Goal: Task Accomplishment & Management: Complete application form

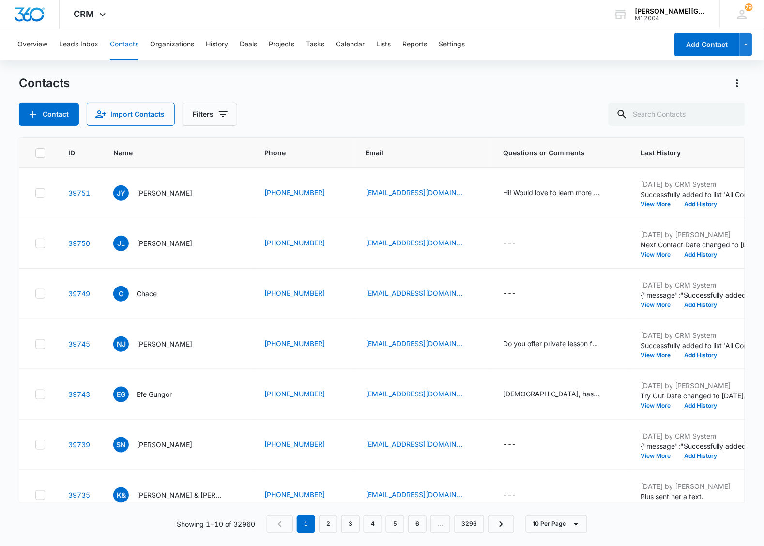
drag, startPoint x: 678, startPoint y: 126, endPoint x: 690, endPoint y: 124, distance: 11.9
click at [679, 126] on div "Contacts Contact Import Contacts Filters ID Name Phone Email Questions or Comme…" at bounding box center [381, 309] width 725 height 469
click at [683, 113] on input "text" at bounding box center [676, 114] width 136 height 23
paste input "[PERSON_NAME]"
type input "[PERSON_NAME]"
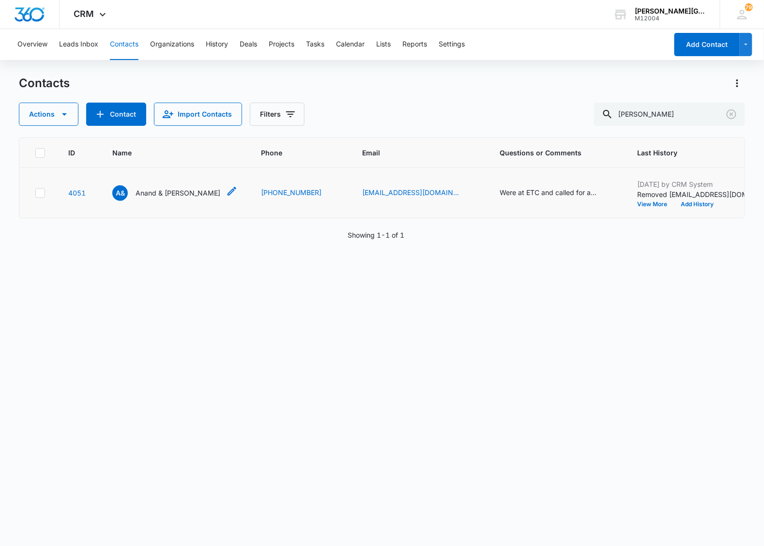
click at [226, 189] on icon "Name - Anand & Atul Krishnan - Select to Edit Field" at bounding box center [232, 191] width 12 height 12
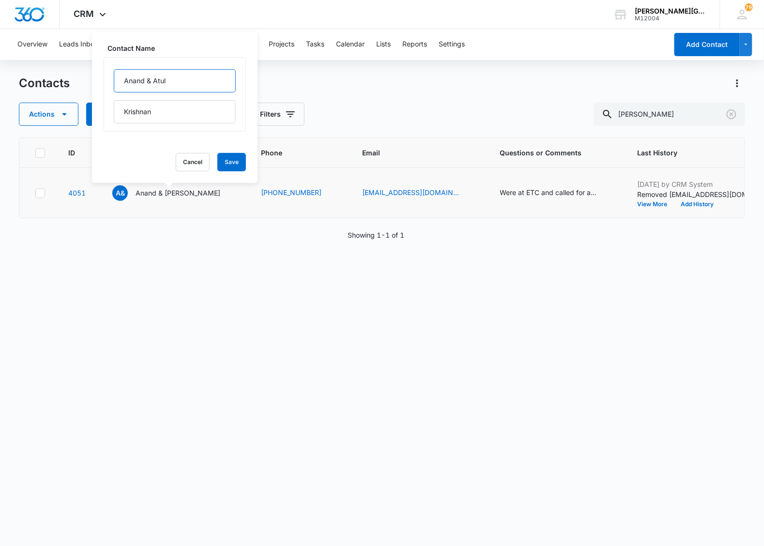
click at [124, 81] on input "Anand & Atul" at bounding box center [175, 80] width 122 height 23
paste input "[EMAIL_ADDRESS][DOMAIN_NAME]"
type input "Anand & Atul"
click at [176, 167] on button "Cancel" at bounding box center [193, 162] width 34 height 18
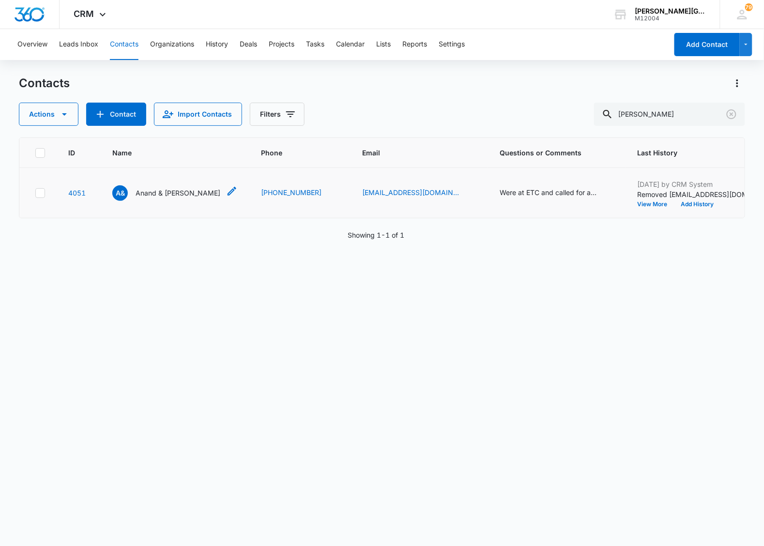
click at [227, 190] on icon "Name - Anand & Atul Krishnan - Select to Edit Field" at bounding box center [231, 191] width 9 height 9
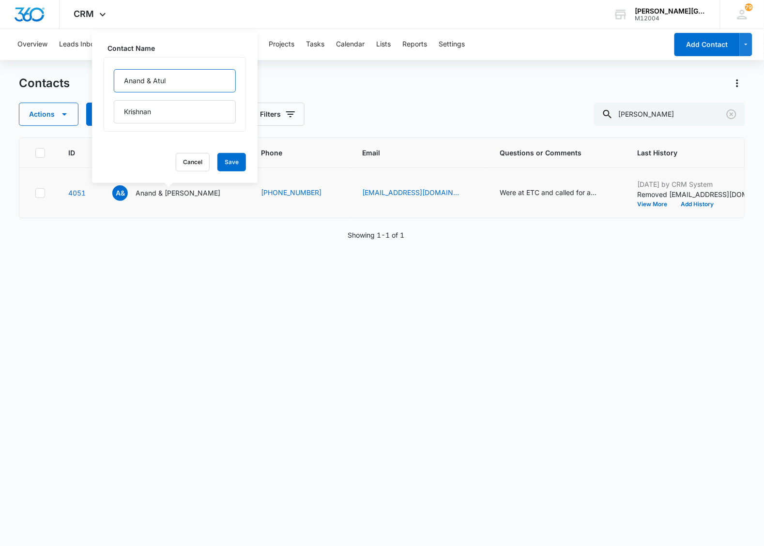
click at [125, 79] on input "Anand & Atul" at bounding box center [175, 80] width 122 height 23
paste input "[PERSON_NAME]"
type input "[PERSON_NAME] MOM - Anand & [PERSON_NAME]"
click at [223, 163] on button "Save" at bounding box center [231, 162] width 29 height 18
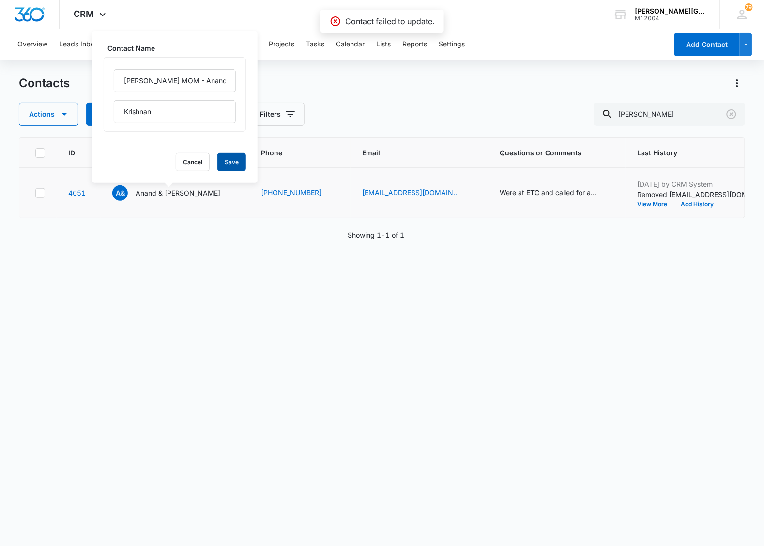
click at [223, 159] on button "Save" at bounding box center [231, 162] width 29 height 18
click at [176, 158] on button "Cancel" at bounding box center [193, 162] width 34 height 18
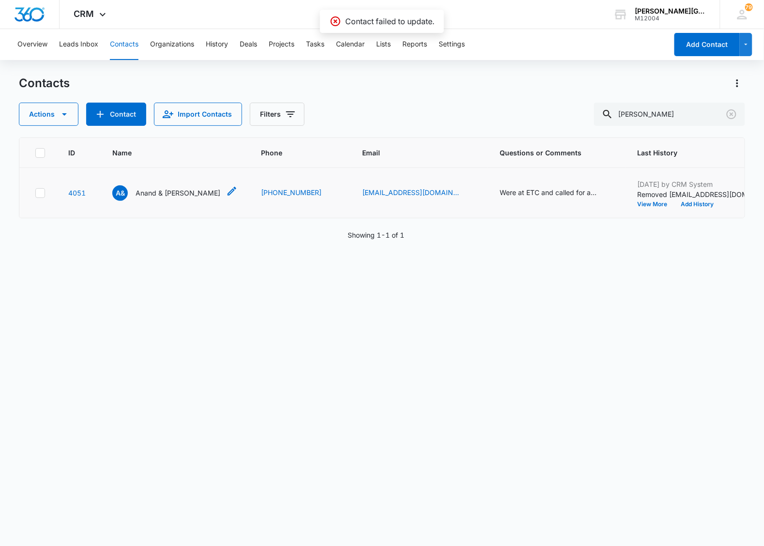
click at [155, 196] on p "Anand & [PERSON_NAME]" at bounding box center [177, 193] width 85 height 10
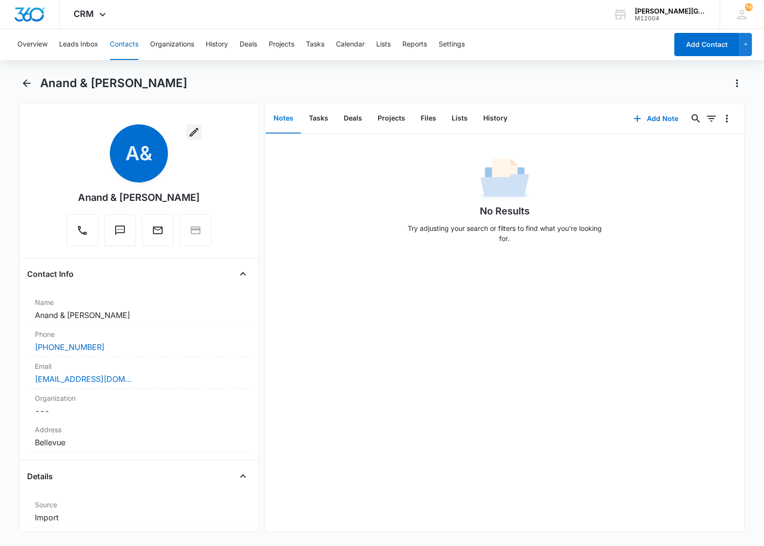
click at [194, 132] on icon "button" at bounding box center [194, 132] width 12 height 12
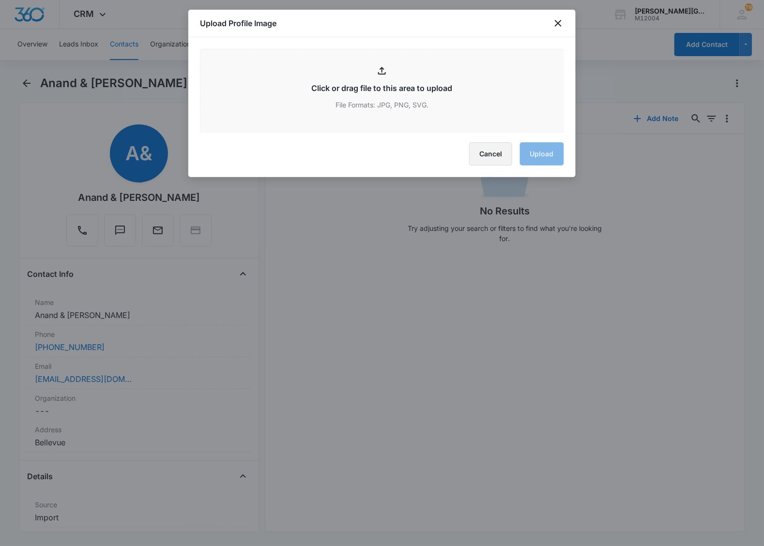
click at [495, 149] on button "Cancel" at bounding box center [490, 153] width 43 height 23
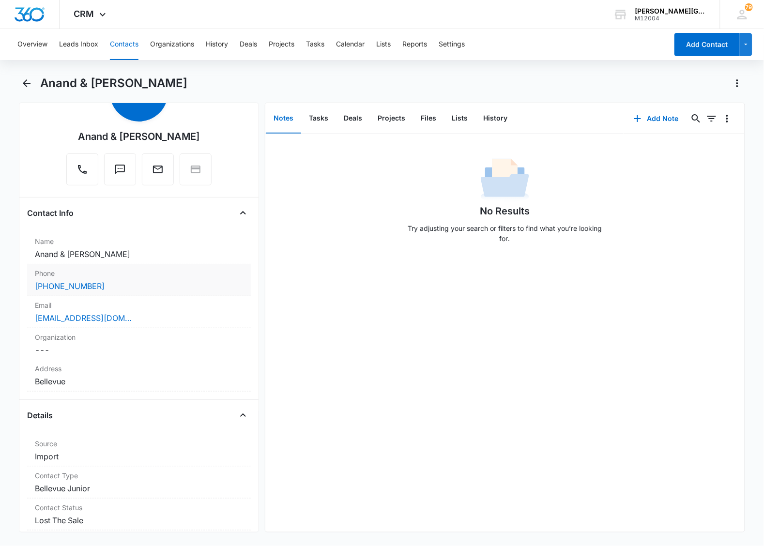
scroll to position [60, 0]
click at [135, 256] on dd "Cancel Save Changes [PERSON_NAME] & [PERSON_NAME]" at bounding box center [139, 255] width 208 height 12
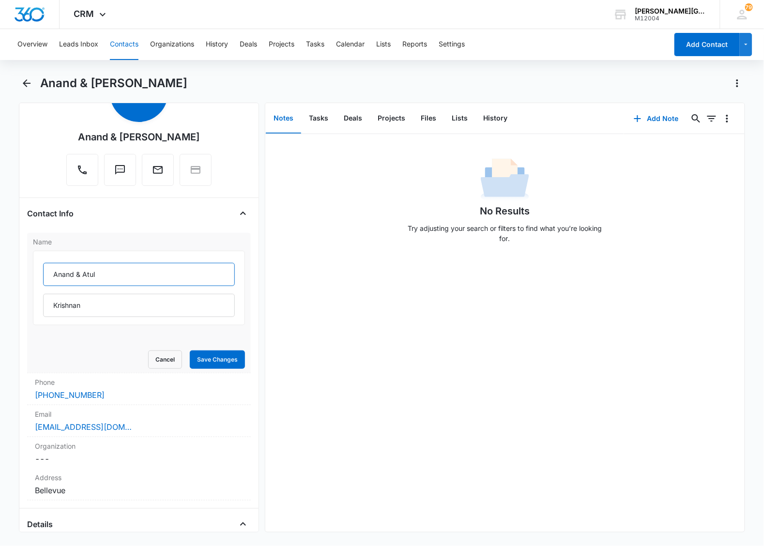
click at [55, 277] on input "Anand & Atul" at bounding box center [139, 274] width 192 height 23
paste input "[PERSON_NAME]"
type input "[PERSON_NAME] - MOM of Anand & [PERSON_NAME]"
click at [219, 357] on button "Save Changes" at bounding box center [217, 359] width 55 height 18
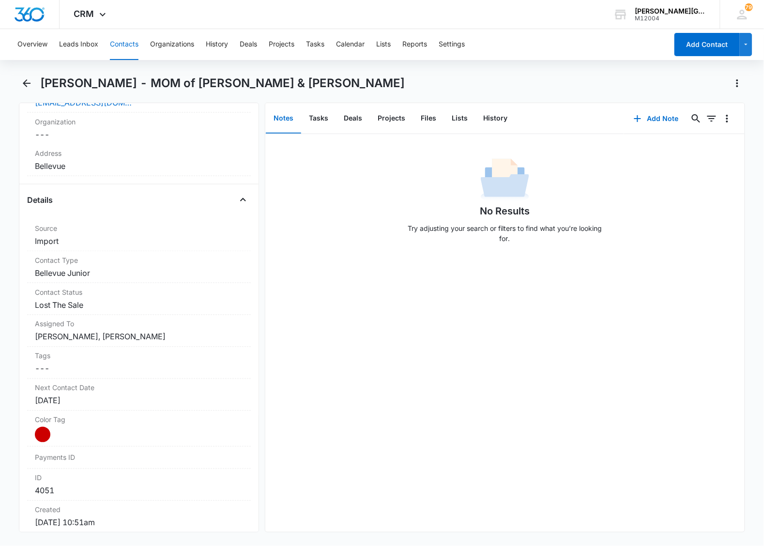
scroll to position [0, 0]
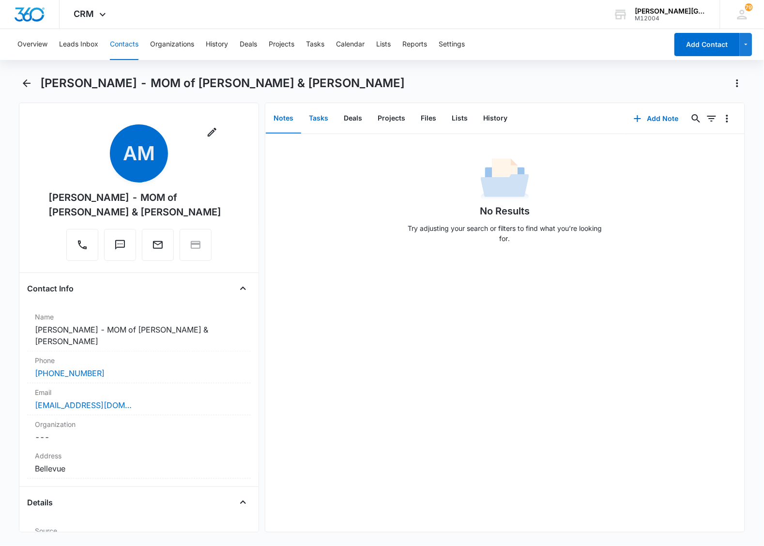
click at [321, 116] on button "Tasks" at bounding box center [318, 119] width 35 height 30
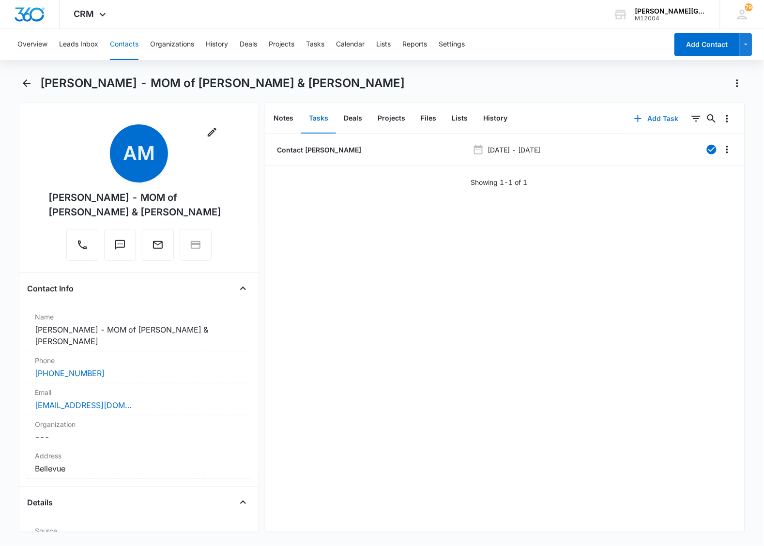
click at [639, 116] on button "Add Task" at bounding box center [656, 118] width 64 height 23
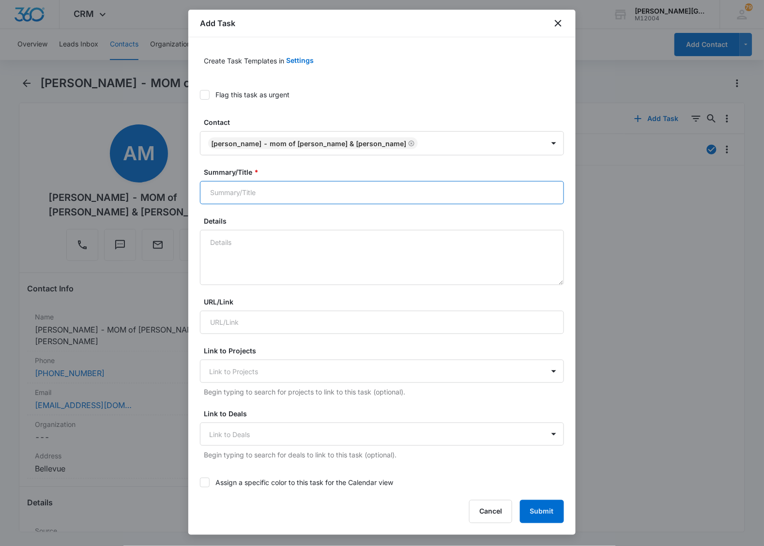
click at [275, 192] on input "Summary/Title *" at bounding box center [382, 192] width 364 height 23
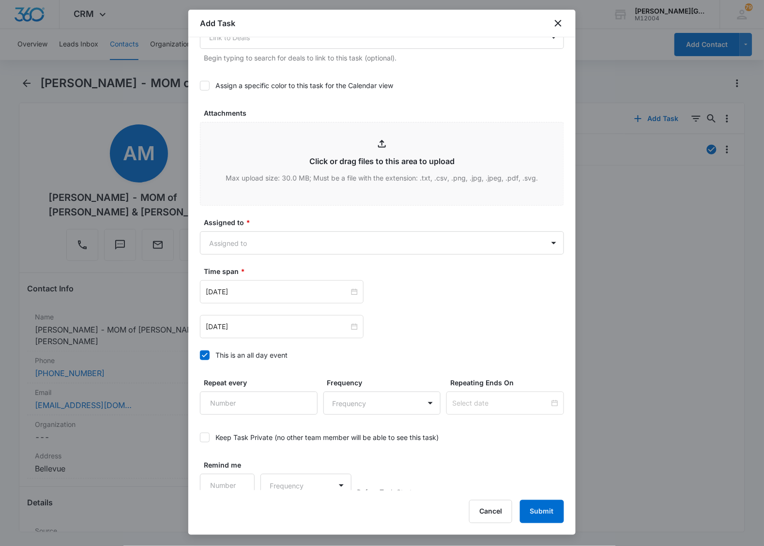
scroll to position [403, 0]
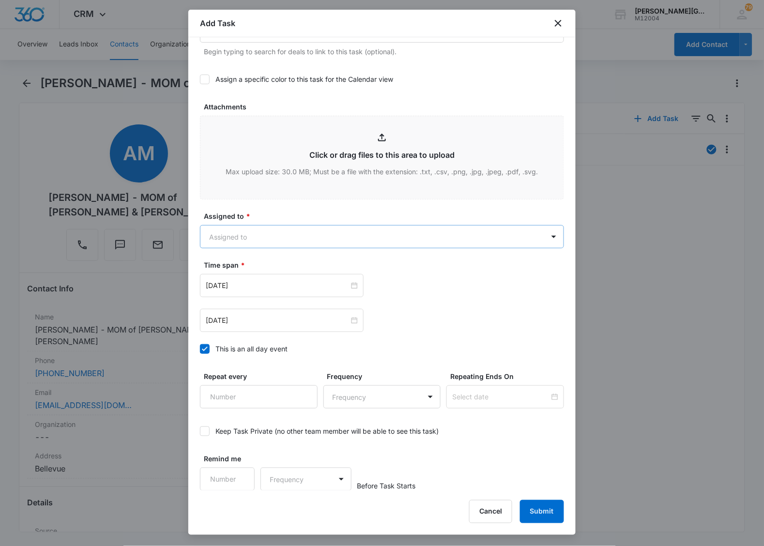
type input "CANCEL MEMBERSHIP (EXPIRES [DATE])"
click at [281, 231] on body "CRM Apps Reputation Websites Forms CRM Email Social Content Ads Intelligence Fi…" at bounding box center [382, 273] width 764 height 546
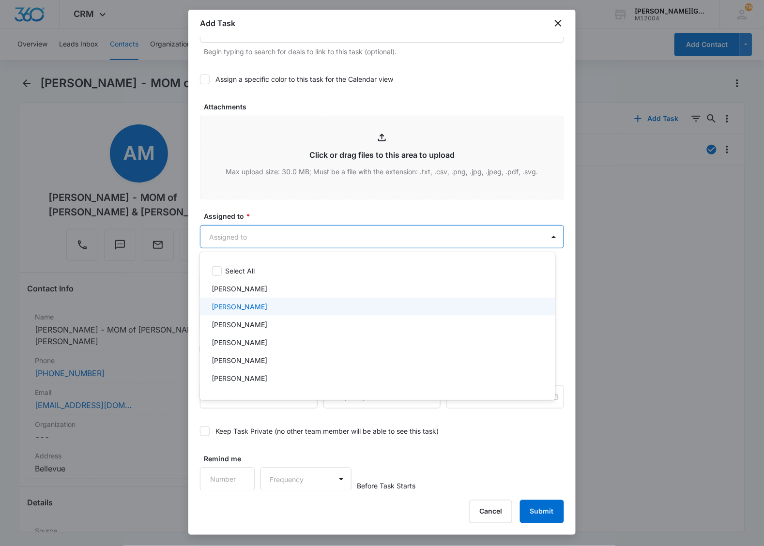
click at [271, 298] on div "[PERSON_NAME]" at bounding box center [377, 307] width 355 height 18
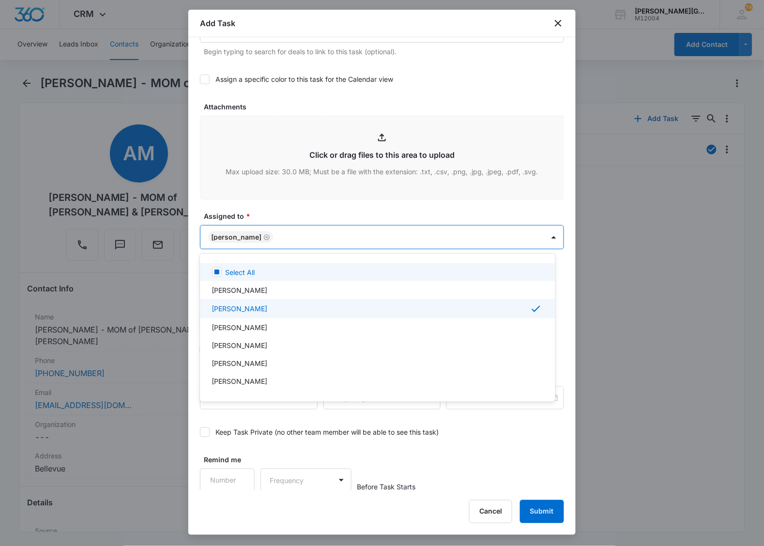
click at [342, 218] on div at bounding box center [382, 273] width 764 height 546
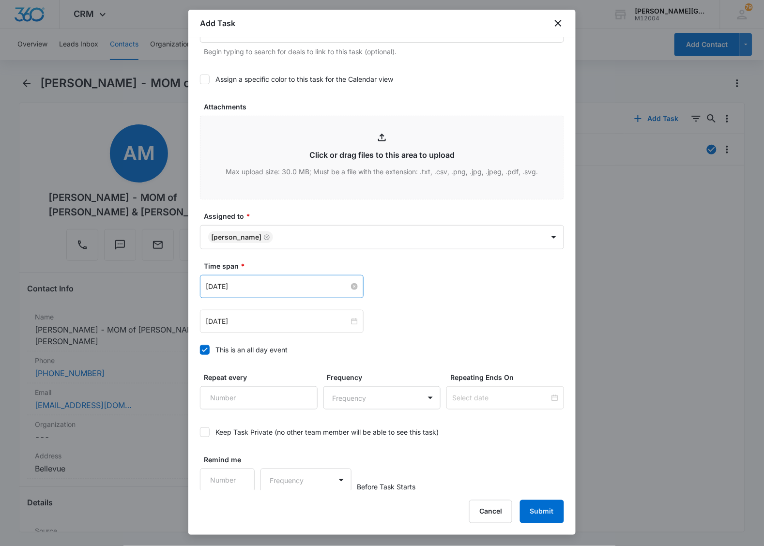
click at [219, 287] on input "[DATE]" at bounding box center [277, 286] width 143 height 11
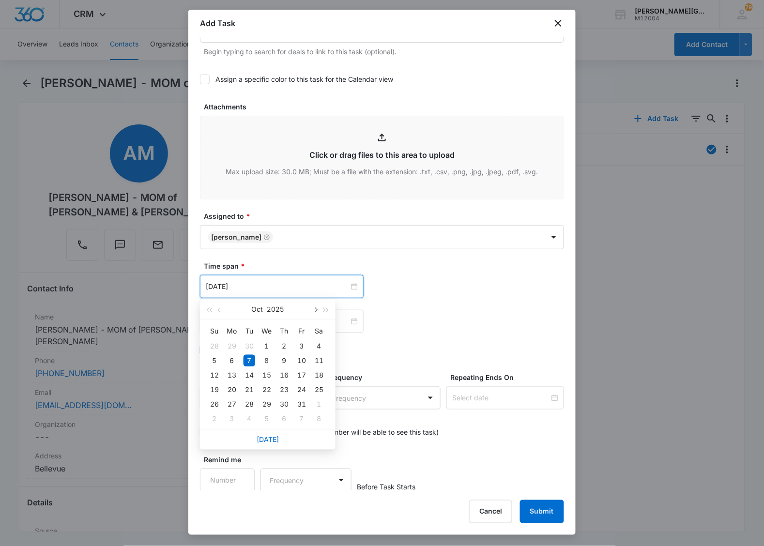
click at [315, 308] on span "button" at bounding box center [315, 310] width 5 height 5
type input "[DATE]"
click at [264, 375] on div "17" at bounding box center [267, 375] width 12 height 12
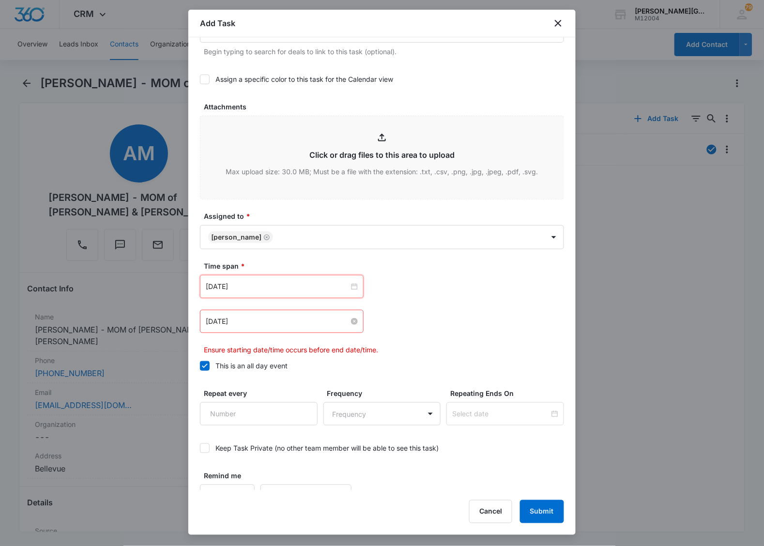
click at [265, 318] on input "[DATE]" at bounding box center [277, 321] width 143 height 11
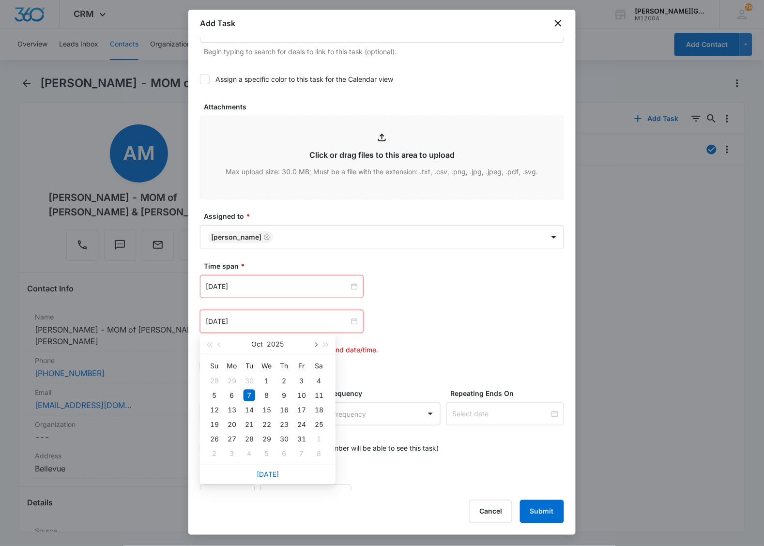
click at [312, 342] on button "button" at bounding box center [315, 343] width 11 height 19
type input "[DATE]"
click at [267, 407] on div "17" at bounding box center [267, 410] width 12 height 12
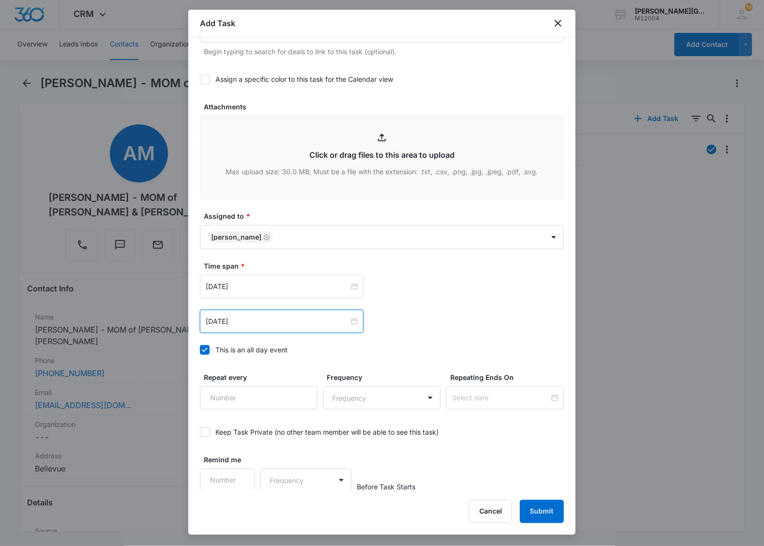
click at [490, 288] on div "[DATE] [DATE] Su Mo Tu We Th Fr Sa 30 1 2 3 4 5 6 7 8 9 10 11 12 13 14 15 16 17…" at bounding box center [382, 286] width 364 height 23
click at [228, 480] on input "Remind me" at bounding box center [227, 478] width 55 height 23
type input "1"
click at [285, 479] on body "CRM Apps Reputation Websites Forms CRM Email Social Content Ads Intelligence Fi…" at bounding box center [382, 273] width 764 height 546
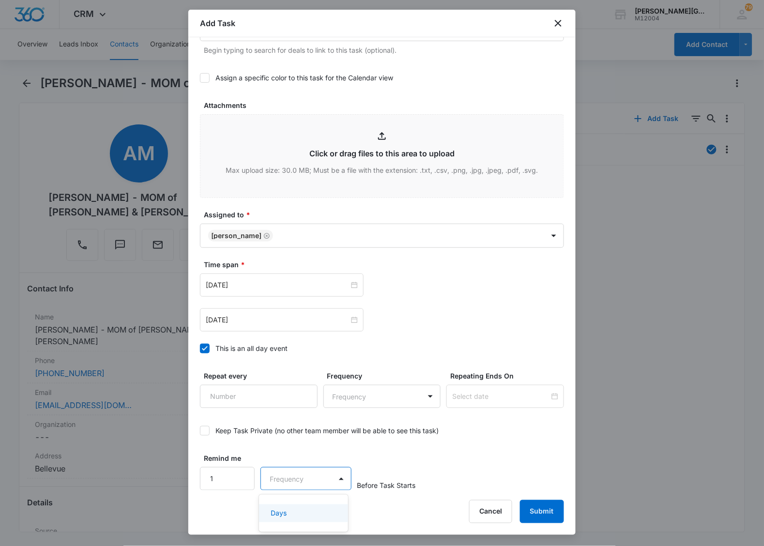
click at [204, 352] on div at bounding box center [382, 273] width 764 height 546
click at [204, 350] on icon at bounding box center [205, 348] width 6 height 4
click at [200, 348] on input "This is an all day event" at bounding box center [200, 348] width 0 height 0
click at [297, 480] on body "CRM Apps Reputation Websites Forms CRM Email Social Content Ads Intelligence Fi…" at bounding box center [382, 273] width 764 height 546
click at [292, 409] on p "Minutes" at bounding box center [282, 409] width 25 height 10
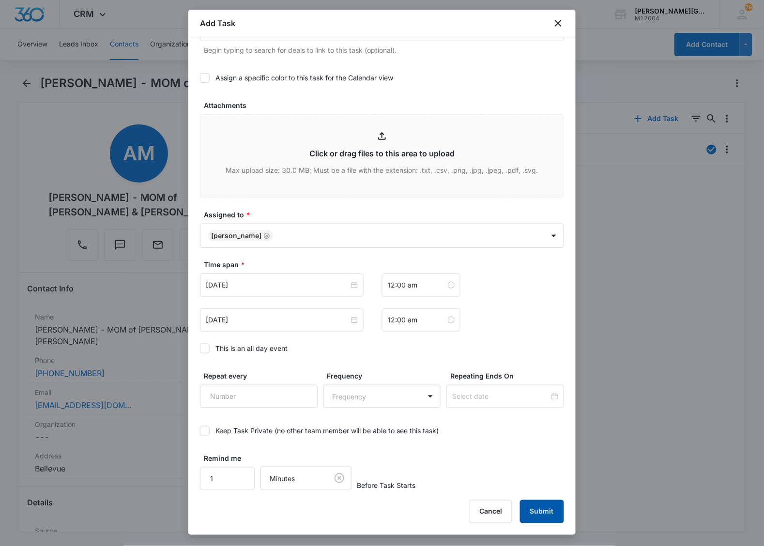
click at [550, 513] on button "Submit" at bounding box center [542, 511] width 44 height 23
